Goal: Find specific page/section

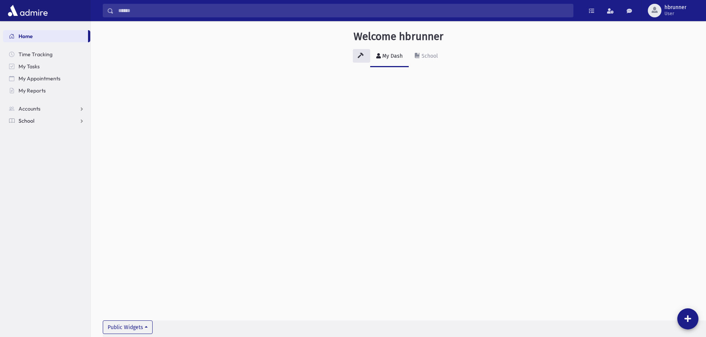
click at [32, 122] on span "School" at bounding box center [27, 121] width 16 height 7
click at [34, 135] on span "Students" at bounding box center [33, 133] width 21 height 7
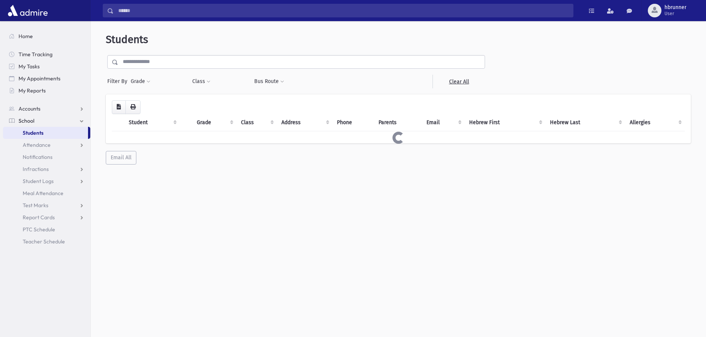
drag, startPoint x: 162, startPoint y: 62, endPoint x: 163, endPoint y: 57, distance: 4.9
click at [161, 62] on input "text" at bounding box center [301, 62] width 367 height 14
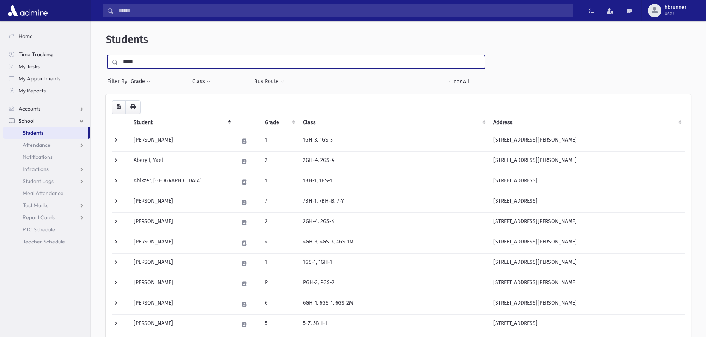
type input "*****"
click at [106, 55] on input "submit" at bounding box center [116, 60] width 21 height 10
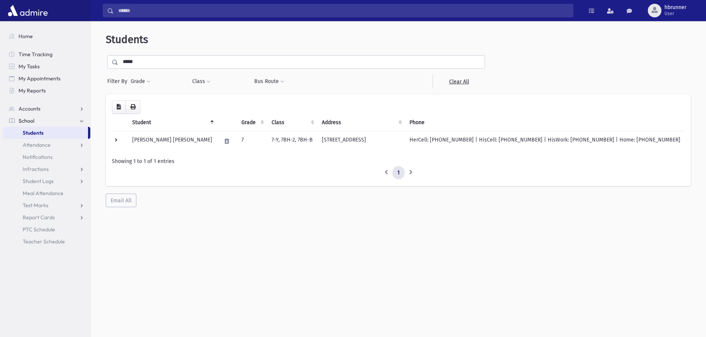
click at [385, 172] on li at bounding box center [386, 173] width 13 height 14
